Goal: Navigation & Orientation: Go to known website

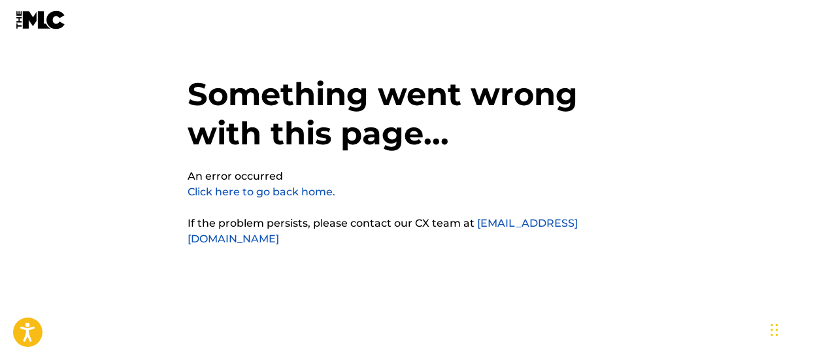
drag, startPoint x: 0, startPoint y: 0, endPoint x: 502, endPoint y: 39, distance: 503.3
click at [502, 39] on div "Something went wrong with this page... An error occurred Click here to go back …" at bounding box center [416, 158] width 457 height 251
click at [46, 27] on img at bounding box center [41, 19] width 50 height 19
click at [281, 192] on link "Click here to go back home." at bounding box center [262, 192] width 148 height 12
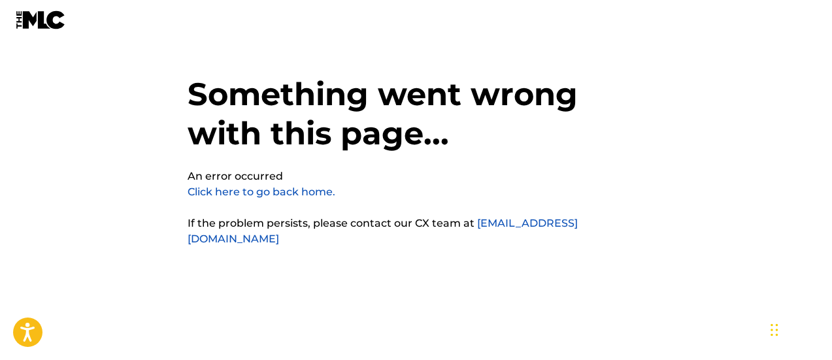
click at [281, 192] on link "Click here to go back home." at bounding box center [262, 192] width 148 height 12
drag, startPoint x: 0, startPoint y: 0, endPoint x: 281, endPoint y: 192, distance: 340.3
click at [281, 192] on link "Click here to go back home." at bounding box center [262, 192] width 148 height 12
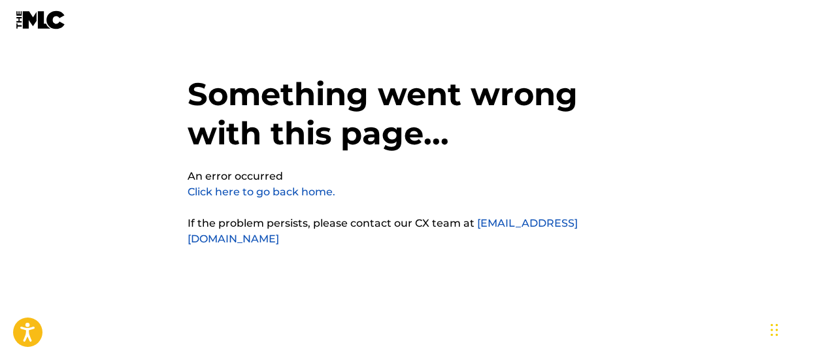
click at [281, 192] on link "Click here to go back home." at bounding box center [262, 192] width 148 height 12
